Goal: Transaction & Acquisition: Purchase product/service

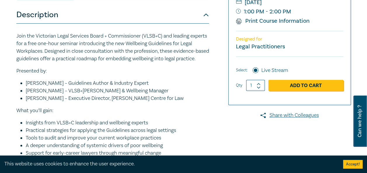
scroll to position [117, 0]
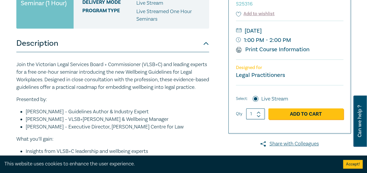
click at [257, 111] on span at bounding box center [258, 112] width 4 height 3
type input "4"
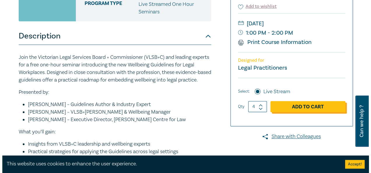
scroll to position [146, 0]
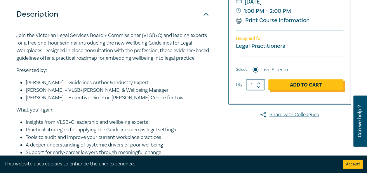
click at [313, 87] on link "Add to Cart" at bounding box center [305, 84] width 75 height 11
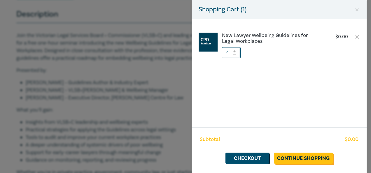
click at [298, 158] on link "Continue Shopping" at bounding box center [303, 158] width 59 height 11
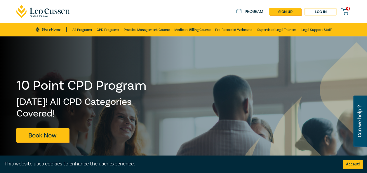
click at [346, 7] on span "4" at bounding box center [348, 9] width 4 height 4
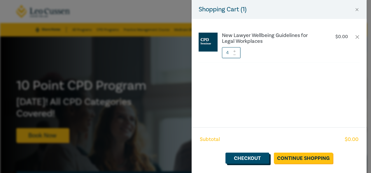
click at [257, 157] on link "Checkout" at bounding box center [247, 158] width 44 height 11
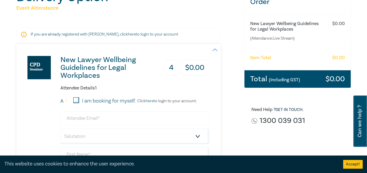
scroll to position [87, 0]
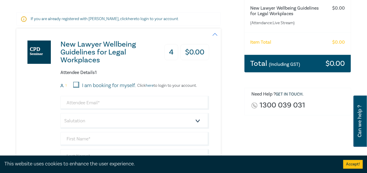
click at [78, 85] on input "I am booking for myself." at bounding box center [76, 85] width 6 height 6
checkbox input "true"
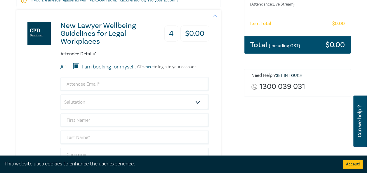
scroll to position [117, 0]
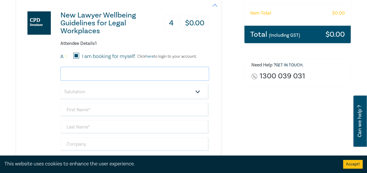
click at [99, 73] on input "email" at bounding box center [134, 74] width 148 height 14
type input "[PERSON_NAME][EMAIL_ADDRESS][DOMAIN_NAME]"
type input "[PERSON_NAME]"
type input "RV Legal"
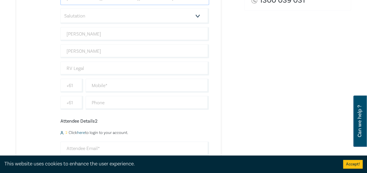
scroll to position [204, 0]
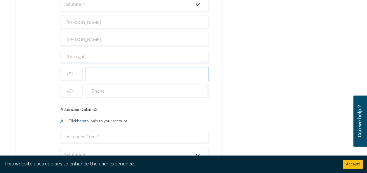
click at [129, 72] on input "text" at bounding box center [146, 74] width 123 height 14
type input "0405345526"
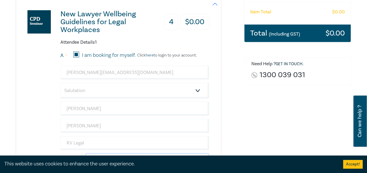
scroll to position [117, 0]
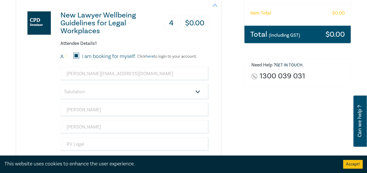
click at [153, 58] on link "here" at bounding box center [150, 56] width 8 height 5
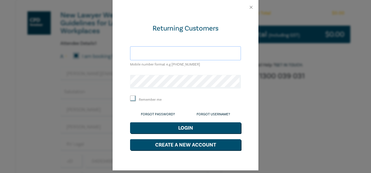
click at [172, 51] on input "text" at bounding box center [185, 53] width 111 height 14
type input "[PERSON_NAME][EMAIL_ADDRESS][DOMAIN_NAME]"
click at [248, 9] on button "Close" at bounding box center [250, 7] width 5 height 5
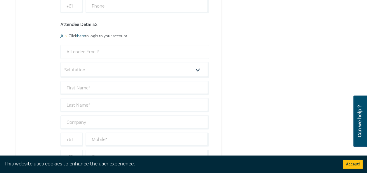
scroll to position [292, 0]
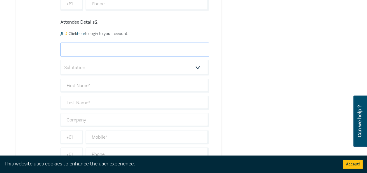
click at [112, 45] on input "email" at bounding box center [134, 50] width 148 height 14
type input "[EMAIL_ADDRESS][DOMAIN_NAME]"
type input "Carmel"
type input "[PERSON_NAME]"
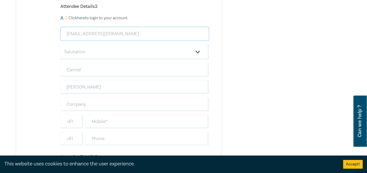
scroll to position [321, 0]
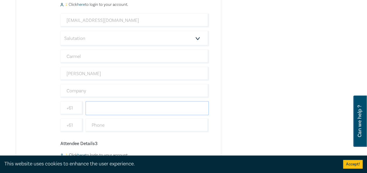
click at [118, 106] on input "text" at bounding box center [146, 108] width 123 height 14
type input "0383400436"
type input "RV Legal"
click at [72, 104] on input "+61" at bounding box center [71, 108] width 23 height 14
type input "+"
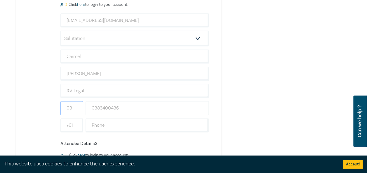
type input "03"
click at [96, 106] on input "0383400436" at bounding box center [146, 108] width 123 height 14
type input "83400436"
click at [36, 108] on div "New Lawyer Wellbeing Guidelines for Legal Workplaces 4 $ 0.00 Attendee Details …" at bounding box center [112, 121] width 192 height 652
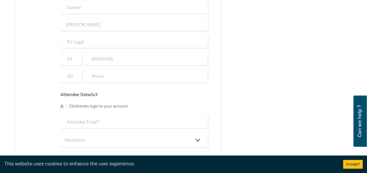
scroll to position [379, 0]
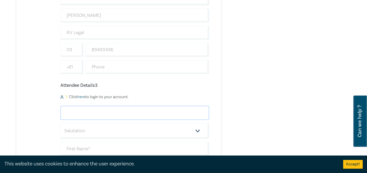
click at [79, 110] on input "email" at bounding box center [134, 113] width 148 height 14
type input "[PERSON_NAME][EMAIL_ADDRESS][DOMAIN_NAME]"
type input "[PERSON_NAME]"
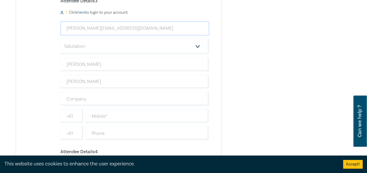
scroll to position [467, 0]
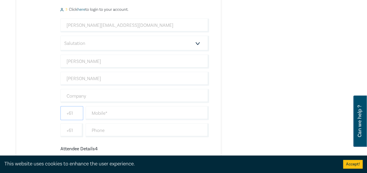
click at [72, 107] on input "+61" at bounding box center [71, 113] width 23 height 14
type input "+"
type input "03"
click at [104, 111] on input "text" at bounding box center [146, 113] width 123 height 14
type input "0383400436"
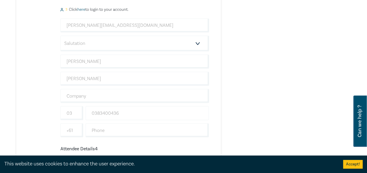
type input "RV Legal"
click at [97, 110] on input "0383400436" at bounding box center [146, 113] width 123 height 14
type input "83400436"
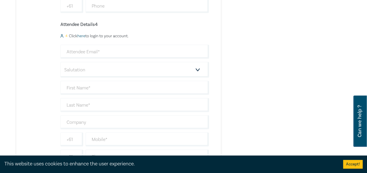
scroll to position [583, 0]
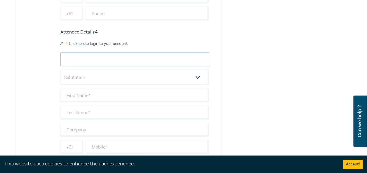
click at [94, 57] on input "email" at bounding box center [134, 59] width 148 height 14
type input "[EMAIL_ADDRESS][DOMAIN_NAME]"
type input "[PERSON_NAME]"
type input "Inglis"
type input "RV Legal"
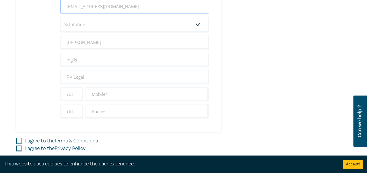
scroll to position [642, 0]
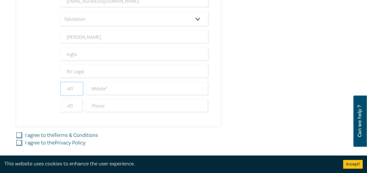
click at [79, 83] on input "+61" at bounding box center [71, 89] width 23 height 14
type input "+"
type input "03"
click at [112, 82] on input "text" at bounding box center [146, 89] width 123 height 14
type input "83400436"
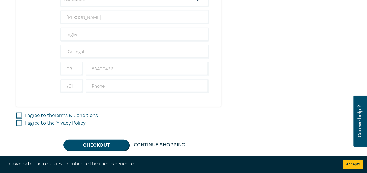
scroll to position [671, 0]
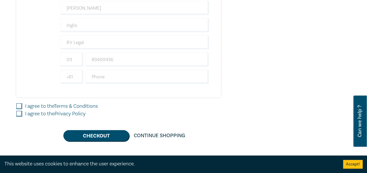
click at [20, 104] on input "I agree to the Terms & Conditions" at bounding box center [19, 107] width 6 height 6
checkbox input "true"
click at [19, 111] on input "I agree to the Privacy Policy" at bounding box center [19, 114] width 6 height 6
checkbox input "true"
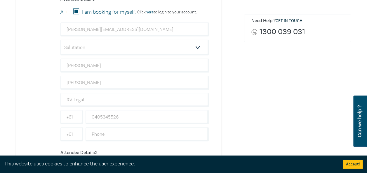
scroll to position [146, 0]
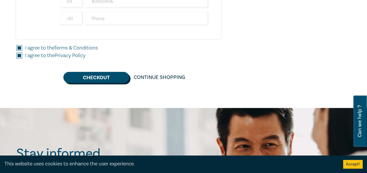
click at [97, 74] on button "Checkout" at bounding box center [96, 77] width 66 height 11
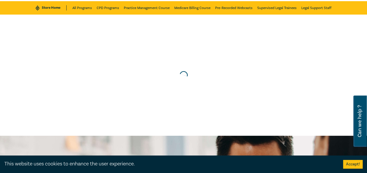
scroll to position [0, 0]
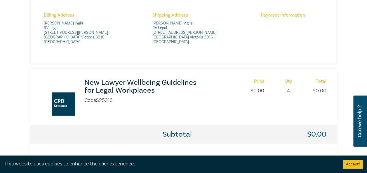
scroll to position [321, 0]
